Goal: Task Accomplishment & Management: Manage account settings

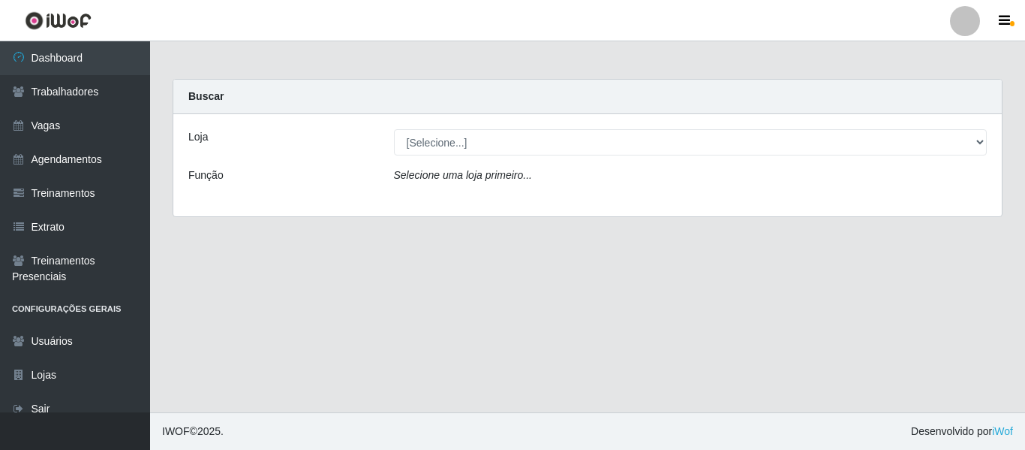
drag, startPoint x: 976, startPoint y: 18, endPoint x: 970, endPoint y: 30, distance: 13.4
click at [976, 18] on div at bounding box center [965, 21] width 30 height 30
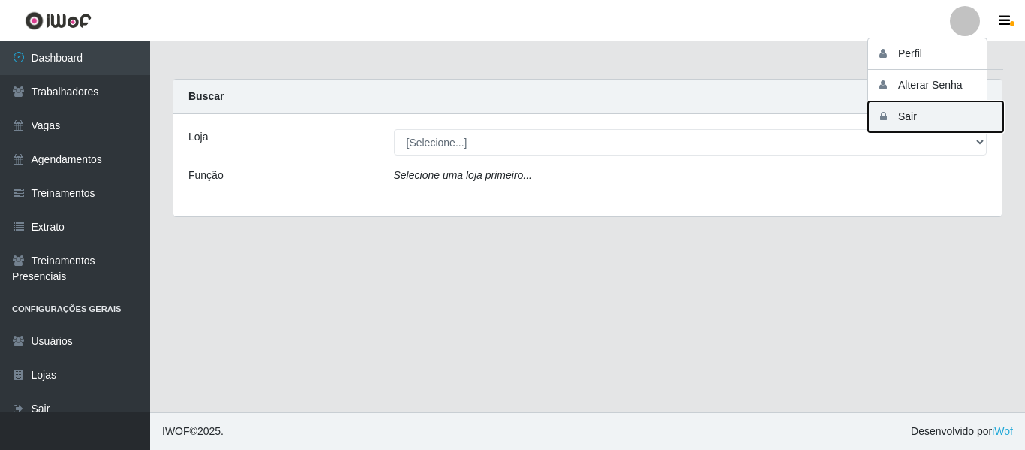
click at [936, 125] on button "Sair" at bounding box center [935, 116] width 135 height 31
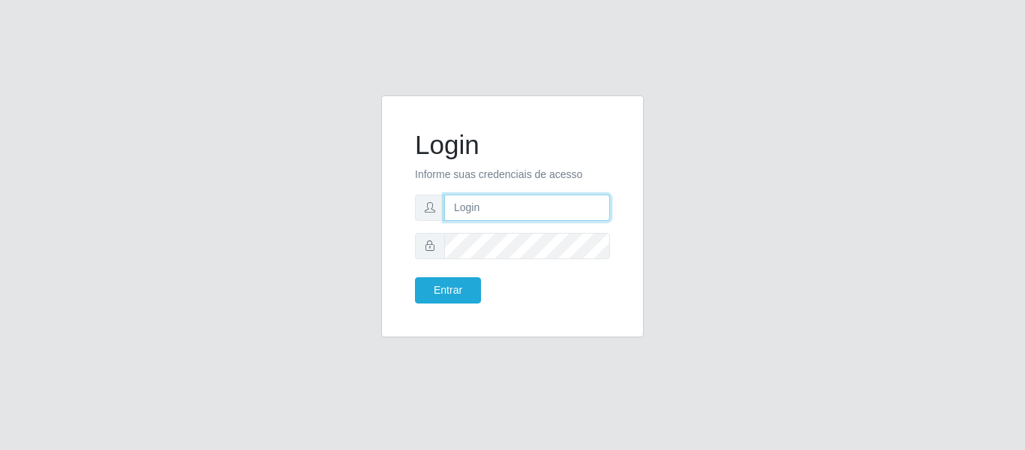
type input "camila@carnesecortes"
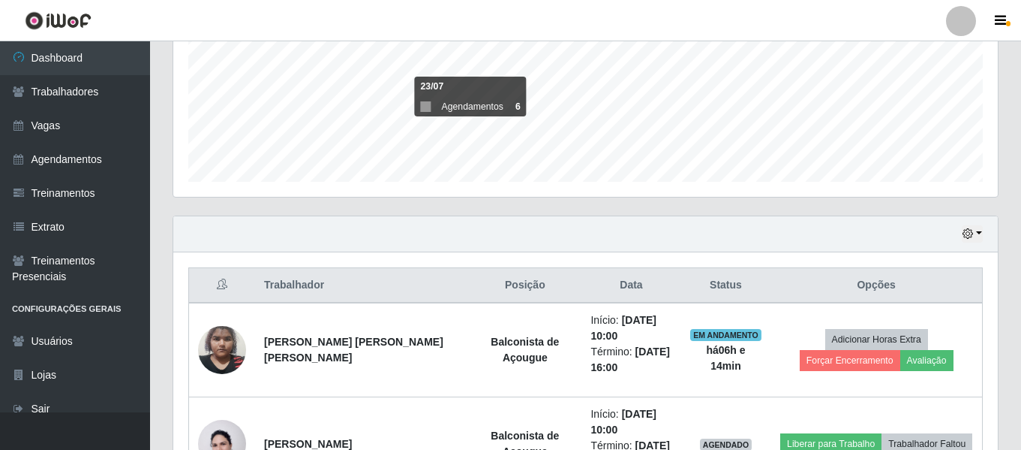
scroll to position [311, 825]
click at [979, 23] on link at bounding box center [961, 21] width 45 height 30
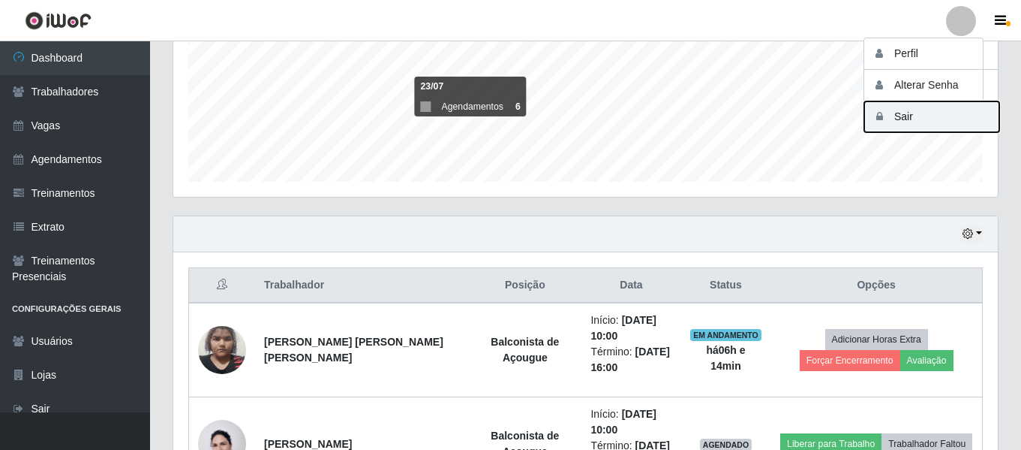
click at [918, 118] on button "Sair" at bounding box center [932, 116] width 135 height 31
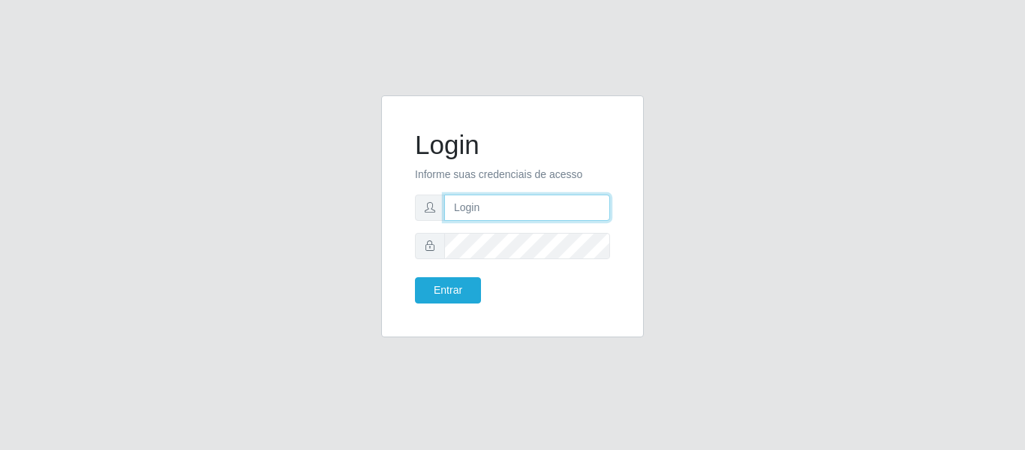
type input "camila@carnesecortes"
